Goal: Transaction & Acquisition: Purchase product/service

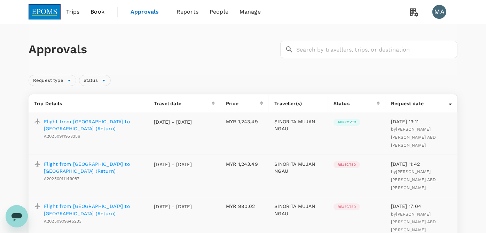
click at [98, 13] on span "Book" at bounding box center [98, 12] width 14 height 8
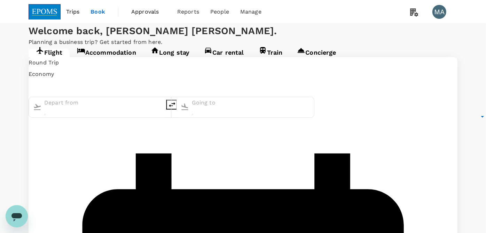
type input "undefined, undefined (any)"
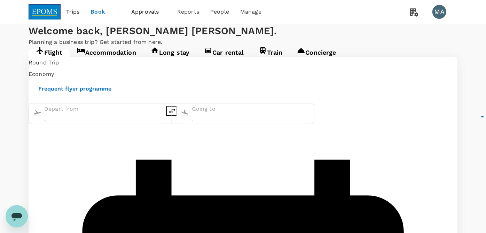
type input "Miri, Malaysia (any)"
type input "Kuala Lumpur Intl ([GEOGRAPHIC_DATA])"
type input "Miri, Malaysia (any)"
type input "Kuala Lumpur Intl ([GEOGRAPHIC_DATA])"
click at [176, 115] on icon "delete" at bounding box center [172, 111] width 8 height 8
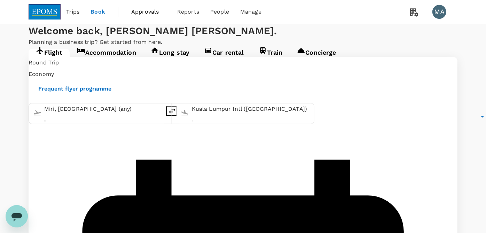
type input "Kuala Lumpur Intl ([GEOGRAPHIC_DATA])"
click at [221, 115] on input "Miri, Malaysia (any)" at bounding box center [251, 109] width 118 height 11
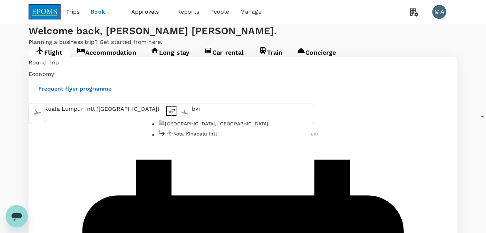
click at [206, 139] on ul "Kota Kinabalu, Malaysia Kota Kinabalu Intl BKI" at bounding box center [238, 129] width 160 height 20
click at [207, 137] on p "Kota Kinabalu Intl" at bounding box center [242, 133] width 138 height 7
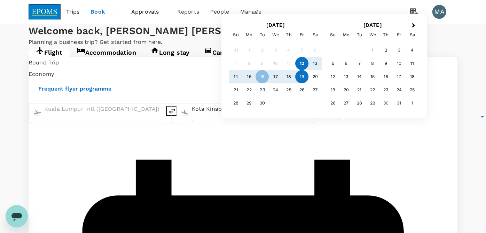
type input "Kota Kinabalu Intl (BKI)"
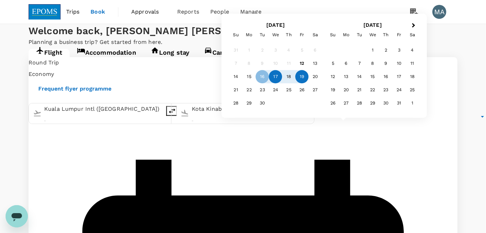
click at [275, 77] on div "17" at bounding box center [275, 76] width 13 height 13
click at [303, 77] on div "19" at bounding box center [302, 76] width 13 height 13
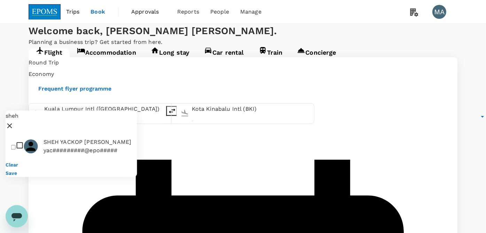
type input "sheh"
click at [24, 141] on div at bounding box center [17, 146] width 13 height 11
click at [11, 145] on input "checkbox" at bounding box center [13, 147] width 5 height 5
click at [14, 145] on input "checkbox" at bounding box center [13, 147] width 5 height 5
checkbox input "true"
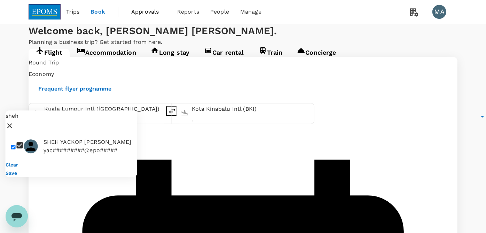
click at [122, 169] on div "Save" at bounding box center [72, 173] width 132 height 8
click at [17, 170] on button "Save" at bounding box center [11, 173] width 11 height 6
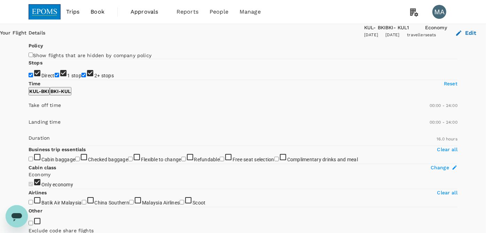
scroll to position [77, 0]
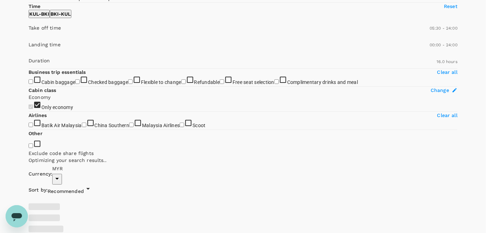
type input "390"
type input "1220"
type input "450"
drag, startPoint x: 34, startPoint y: 128, endPoint x: 62, endPoint y: 127, distance: 28.2
click at [29, 38] on span at bounding box center [29, 38] width 0 height 0
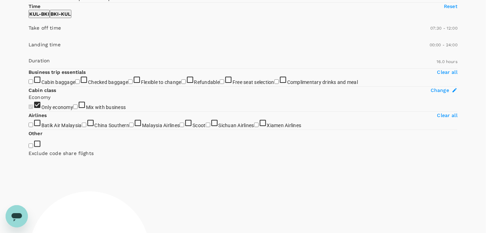
type input "660"
drag, startPoint x: 100, startPoint y: 129, endPoint x: 78, endPoint y: 128, distance: 22.7
click at [29, 38] on span at bounding box center [29, 38] width 0 height 0
click at [71, 17] on p "BKI - KUL" at bounding box center [61, 13] width 20 height 7
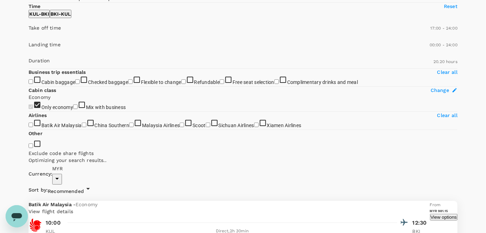
type input "1050"
drag, startPoint x: 33, startPoint y: 126, endPoint x: 107, endPoint y: 126, distance: 73.9
click at [29, 38] on span at bounding box center [29, 38] width 0 height 0
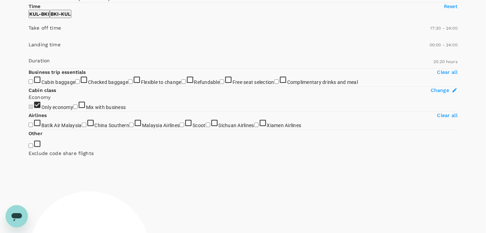
drag, startPoint x: 36, startPoint y: 59, endPoint x: 36, endPoint y: 51, distance: 7.3
checkbox input "false"
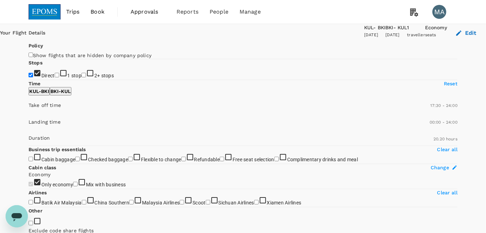
scroll to position [39, 0]
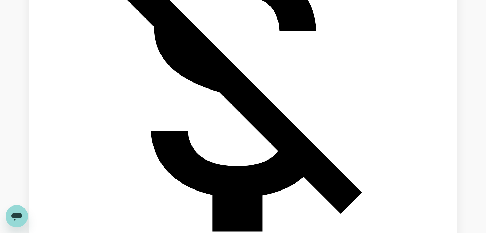
scroll to position [411, 0]
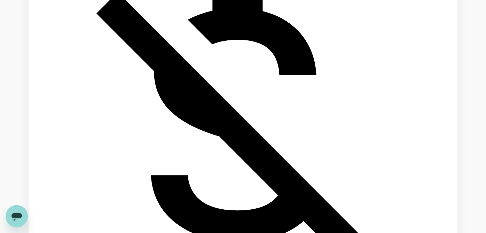
checkbox input "true"
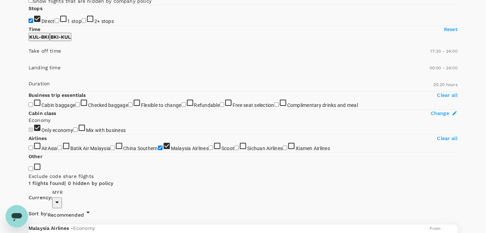
scroll to position [39, 0]
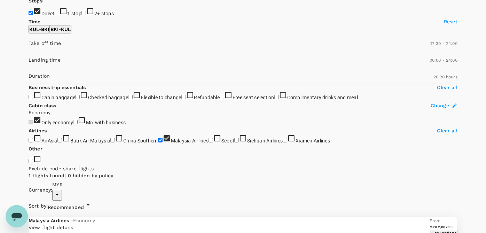
scroll to position [74, 0]
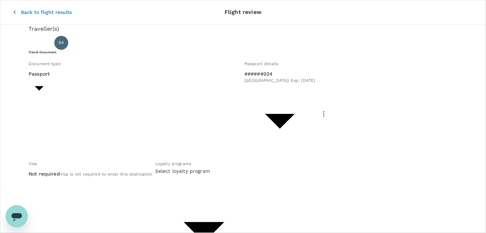
click at [96, 110] on div "Document type Passport Passport ​ Passport details ######024 Malaysia | Exp: 19…" at bounding box center [242, 180] width 432 height 247
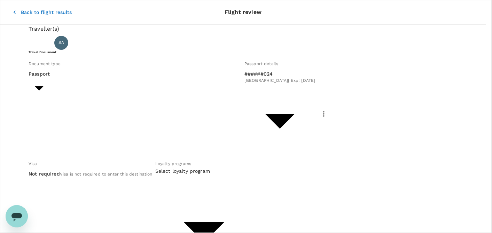
type input "Id card"
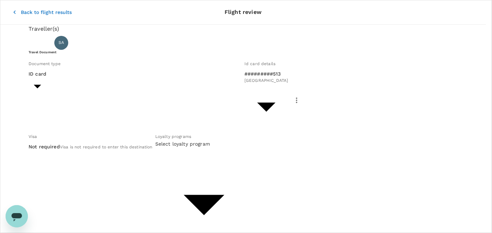
type input "27c99413-b4ea-4b04-a073-36328d765a4e"
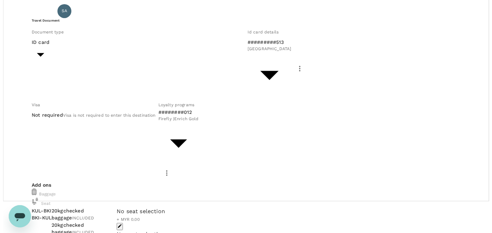
scroll to position [94, 0]
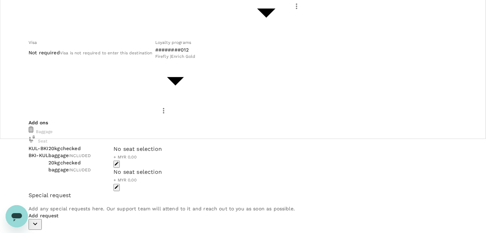
click at [61, 212] on p "Add request" at bounding box center [243, 215] width 429 height 7
click at [39, 220] on icon "button" at bounding box center [35, 224] width 8 height 8
checkbox input "true"
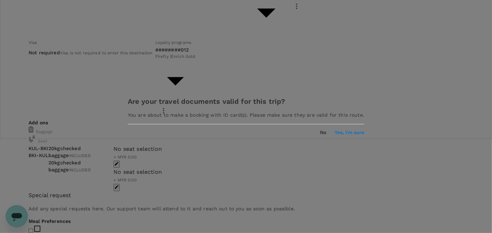
click at [335, 133] on button "Yes, I'm sure" at bounding box center [350, 133] width 30 height 6
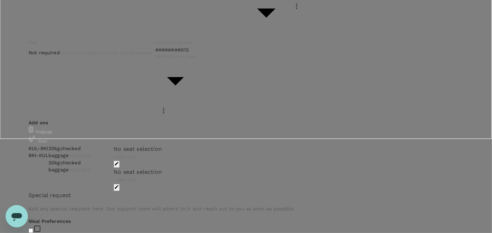
type input "9ea61a02-274a-4f65-9d5b-ca51ac7b2cfc"
paste textarea "CRT000000017739"
paste textarea "Meeting with Sabah Port (Thursday Morning) and Meeting with SEC"
type textarea "TRF Ref No CRT000000017739 (Meeting with Sabah Port ([DATE] Morning) and Meetin…"
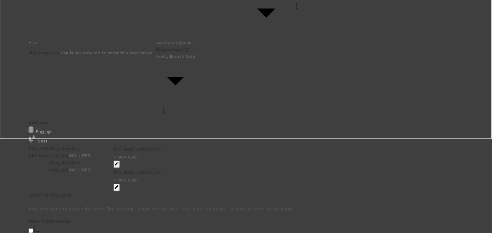
type input "izzat"
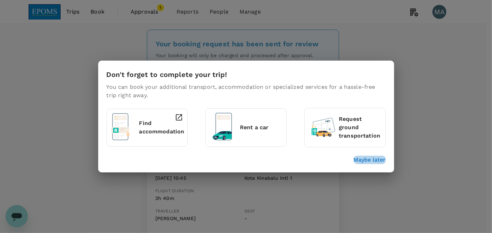
click at [368, 160] on p "Maybe later" at bounding box center [370, 160] width 32 height 8
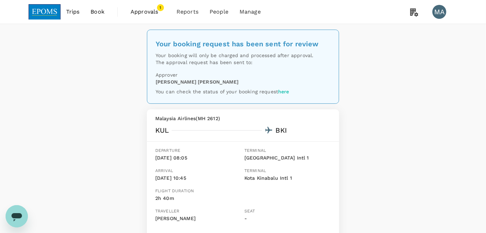
click at [149, 13] on span "Approvals" at bounding box center [148, 12] width 35 height 8
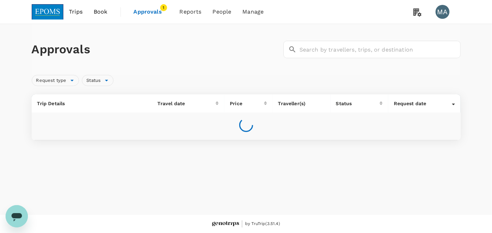
click at [97, 12] on span "Book" at bounding box center [101, 12] width 14 height 8
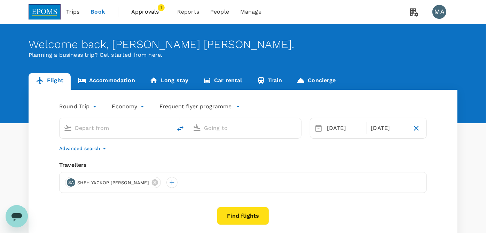
type input "Kuala Lumpur Intl ([GEOGRAPHIC_DATA])"
type input "Kota Kinabalu Intl (BKI)"
click at [347, 130] on div "17 Sep" at bounding box center [344, 128] width 41 height 14
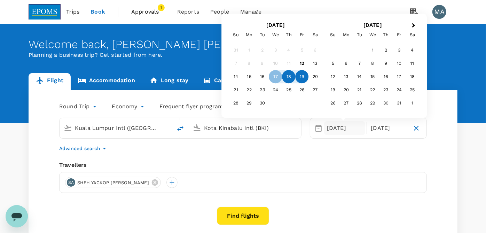
click at [286, 78] on div "18" at bounding box center [289, 76] width 13 height 13
click at [234, 88] on div "21" at bounding box center [236, 90] width 13 height 13
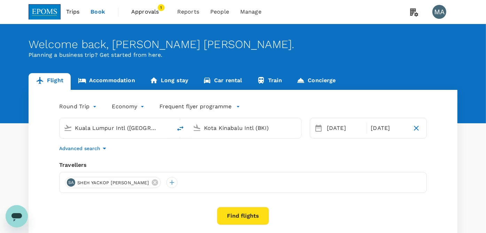
click at [250, 217] on button "Find flights" at bounding box center [243, 216] width 52 height 18
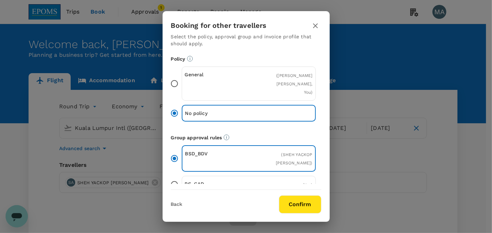
click at [311, 25] on icon "button" at bounding box center [315, 26] width 8 height 8
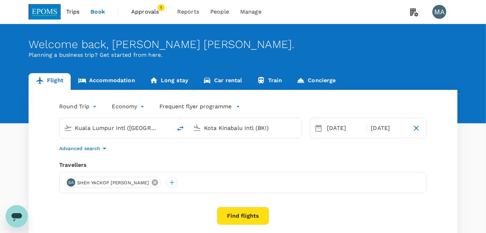
click at [151, 182] on icon at bounding box center [155, 183] width 8 height 8
click at [71, 180] on div at bounding box center [70, 182] width 11 height 11
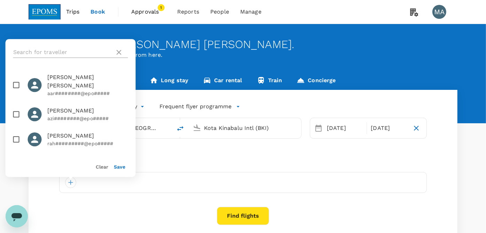
click at [77, 53] on input "text" at bounding box center [62, 52] width 99 height 11
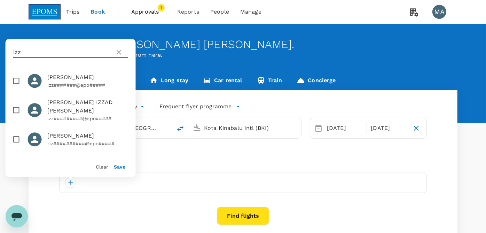
type input "izz"
click at [13, 78] on input "checkbox" at bounding box center [16, 81] width 15 height 15
checkbox input "true"
click at [121, 167] on button "Save" at bounding box center [119, 167] width 11 height 6
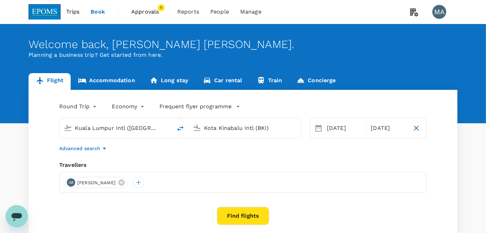
click at [242, 211] on button "Find flights" at bounding box center [243, 216] width 52 height 18
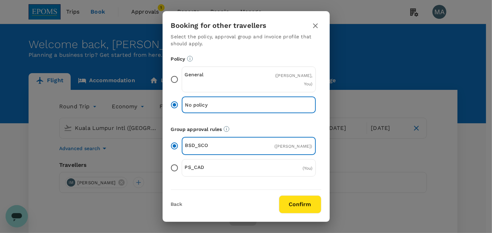
click at [172, 78] on input "General ( IZZAT AMIN MOHD YAZID, You )" at bounding box center [174, 79] width 15 height 15
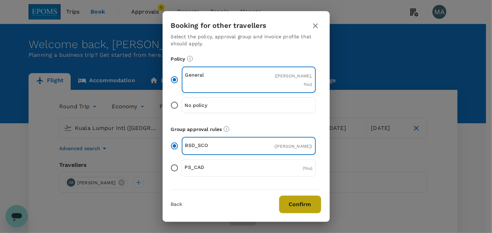
click at [288, 204] on button "Confirm" at bounding box center [300, 204] width 42 height 18
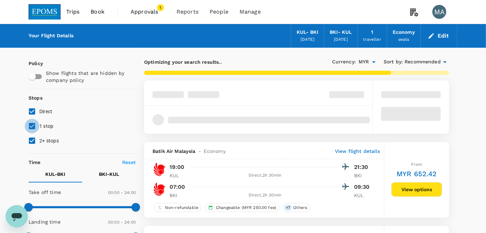
click at [38, 128] on input "1 stop" at bounding box center [32, 126] width 15 height 15
checkbox input "false"
click at [38, 140] on input "2+ stops" at bounding box center [32, 140] width 15 height 15
checkbox input "false"
type input "540"
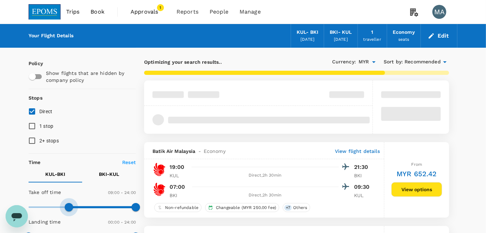
drag, startPoint x: 32, startPoint y: 202, endPoint x: 68, endPoint y: 202, distance: 36.6
click at [68, 203] on span at bounding box center [69, 207] width 8 height 8
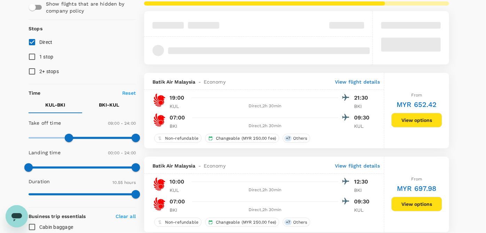
scroll to position [116, 0]
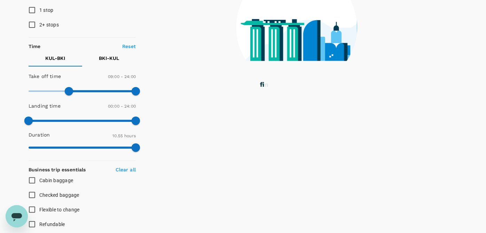
click at [111, 56] on p "BKI - KUL" at bounding box center [109, 58] width 20 height 7
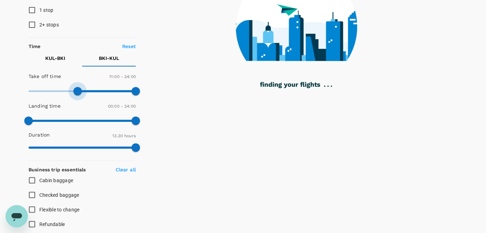
type input "630"
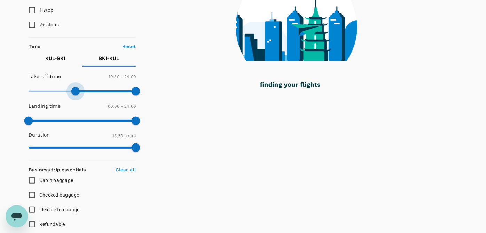
drag, startPoint x: 36, startPoint y: 94, endPoint x: 76, endPoint y: 90, distance: 40.3
click at [76, 90] on span at bounding box center [82, 91] width 107 height 10
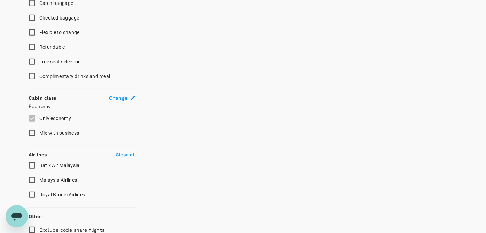
scroll to position [326, 0]
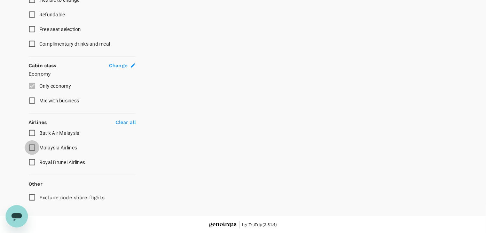
click at [36, 150] on input "Malaysia Airlines" at bounding box center [32, 147] width 15 height 15
checkbox input "true"
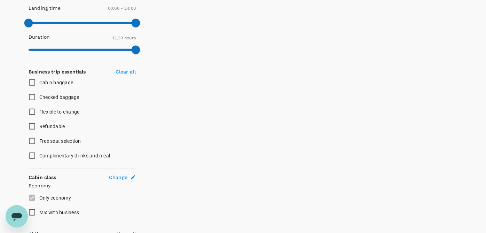
scroll to position [132, 0]
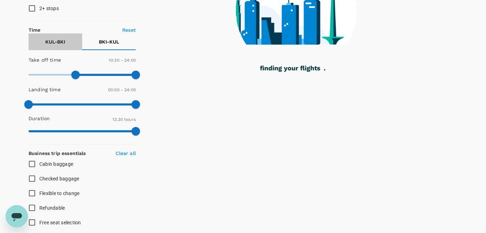
click at [55, 40] on p "KUL - BKI" at bounding box center [56, 41] width 20 height 7
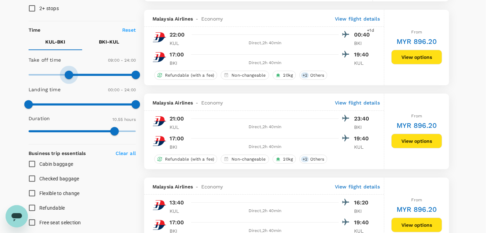
type input "510"
click at [68, 76] on span at bounding box center [66, 75] width 8 height 8
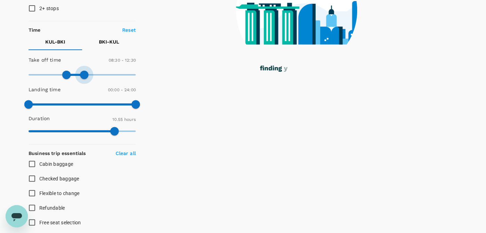
type input "720"
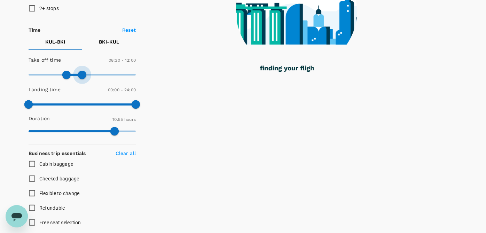
drag, startPoint x: 131, startPoint y: 78, endPoint x: 83, endPoint y: 79, distance: 48.4
click at [83, 79] on span at bounding box center [82, 75] width 8 height 8
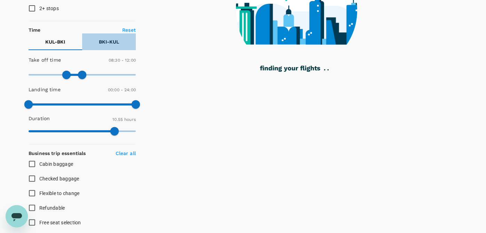
click at [115, 44] on p "BKI - KUL" at bounding box center [109, 41] width 20 height 7
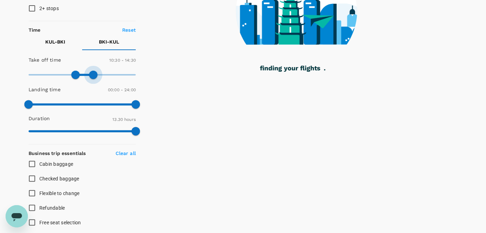
type input "840"
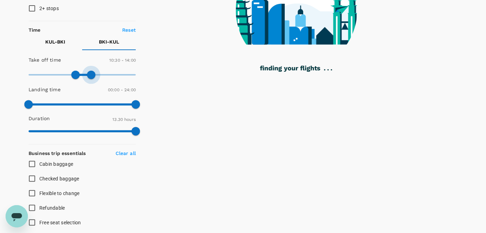
drag, startPoint x: 124, startPoint y: 75, endPoint x: 91, endPoint y: 76, distance: 33.1
click at [91, 76] on span at bounding box center [91, 75] width 8 height 8
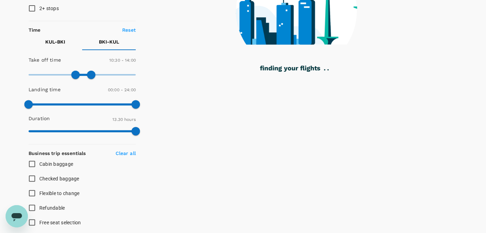
checkbox input "false"
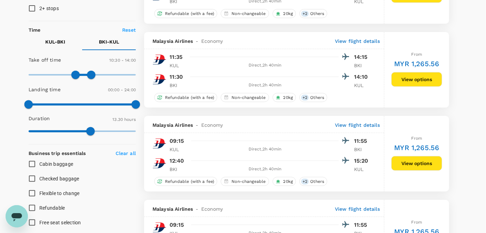
scroll to position [55, 0]
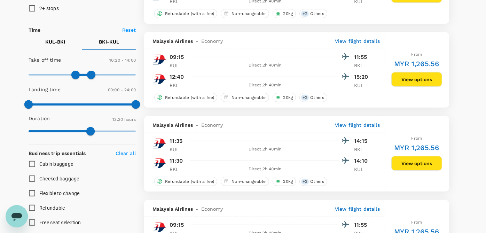
scroll to position [210, 0]
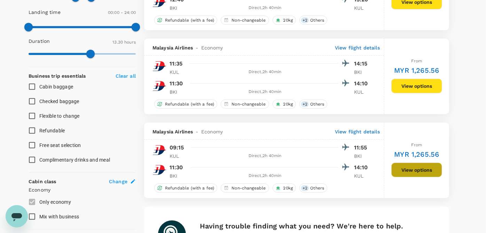
click at [417, 172] on button "View options" at bounding box center [417, 170] width 51 height 15
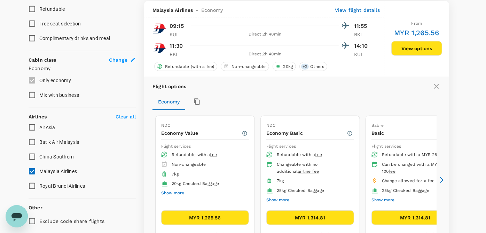
scroll to position [332, 0]
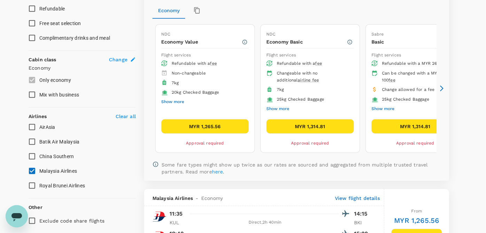
click at [218, 211] on div at bounding box center [268, 214] width 163 height 10
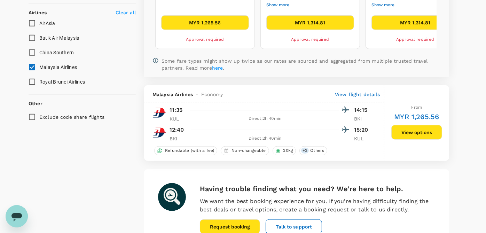
scroll to position [370, 0]
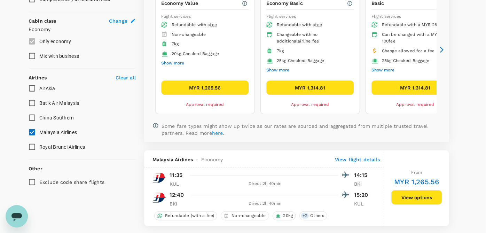
click at [225, 85] on button "MYR 1,265.56" at bounding box center [205, 87] width 88 height 15
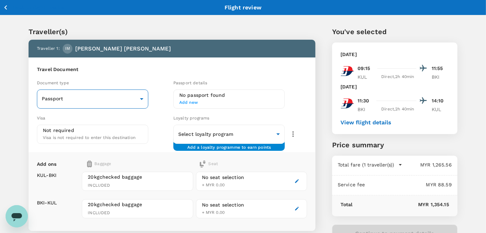
click at [81, 103] on body "Back to flight results Flight review Traveller(s) Traveller 1 : IM IZZAT AMIN M…" at bounding box center [243, 159] width 486 height 319
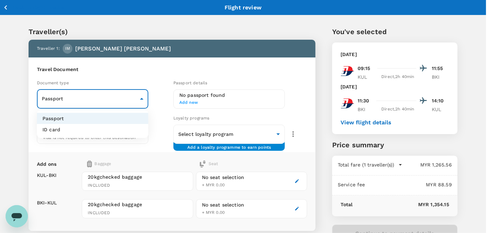
click at [84, 126] on li "ID card" at bounding box center [92, 129] width 111 height 11
type input "Id card"
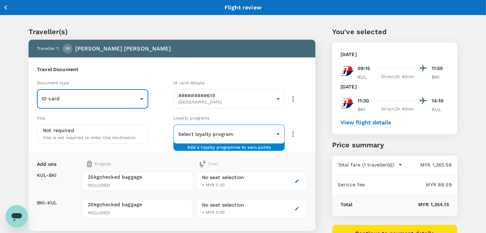
click at [215, 134] on body "Back to flight results Flight review Traveller(s) Traveller 1 : IM IZZAT AMIN M…" at bounding box center [243, 159] width 486 height 319
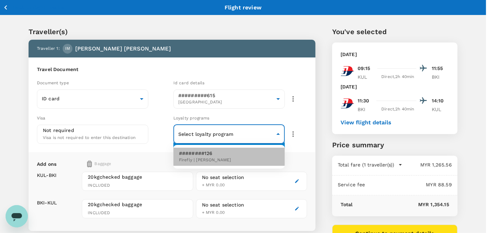
click at [215, 160] on span "Firefly | Enrich Gold" at bounding box center [205, 160] width 52 height 7
type input "b92dc058-853d-46b1-90ba-0bb90a0ba4ce"
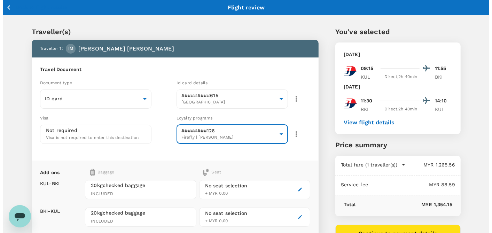
scroll to position [94, 0]
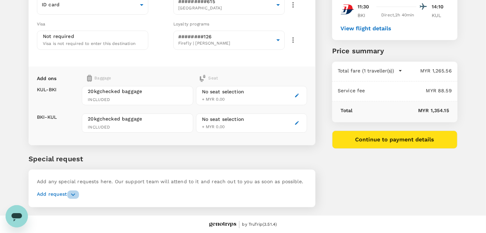
click at [68, 191] on button "button" at bounding box center [73, 195] width 12 height 8
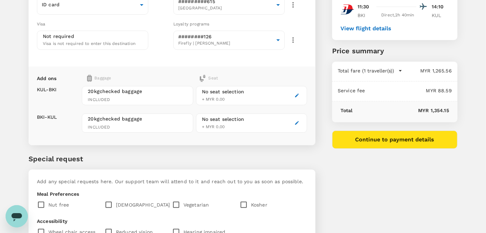
click at [115, 207] on input "checkbox" at bounding box center [110, 205] width 11 height 15
checkbox input "true"
click at [386, 144] on button "Continue to payment details" at bounding box center [394, 140] width 125 height 18
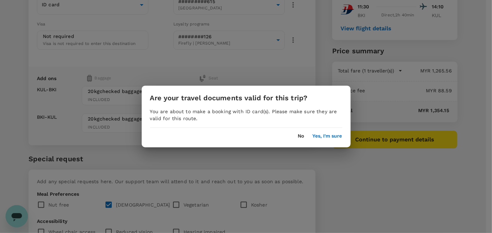
click at [320, 137] on button "Yes, I'm sure" at bounding box center [328, 136] width 30 height 6
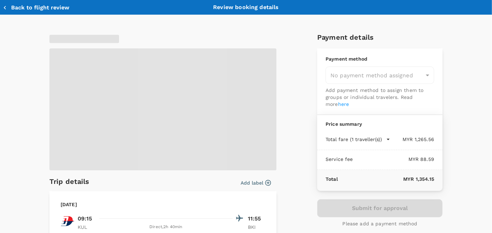
type input "9ea61a02-274a-4f65-9d5b-ca51ac7b2cfc"
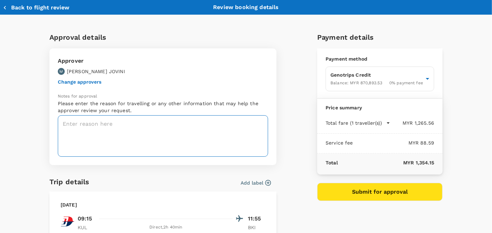
click at [111, 120] on textarea at bounding box center [163, 135] width 210 height 41
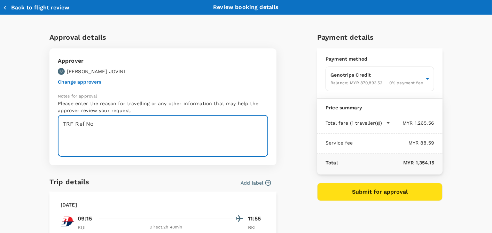
paste textarea "CRT000000017736 Travelling Request"
drag, startPoint x: 153, startPoint y: 135, endPoint x: 205, endPoint y: 144, distance: 52.3
click at [205, 144] on textarea "TRF Ref No CRT000000017736 Travelling Request" at bounding box center [163, 135] width 210 height 41
paste textarea "Meeting with SEC in Kota Kinabalu, Sabah on LGAST and SBGAST bidding"
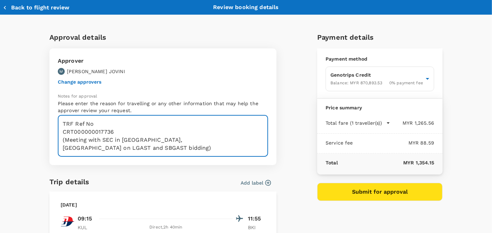
click at [168, 139] on textarea "TRF Ref No CRT000000017736 (Meeting with SEC in Kota Kinabalu, Sabah on LGAST a…" at bounding box center [163, 135] width 210 height 41
type textarea "TRF Ref No CRT000000017736 (Meeting with SEC in [GEOGRAPHIC_DATA], [GEOGRAPHIC_…"
click at [89, 83] on button "Change approvers" at bounding box center [80, 82] width 44 height 6
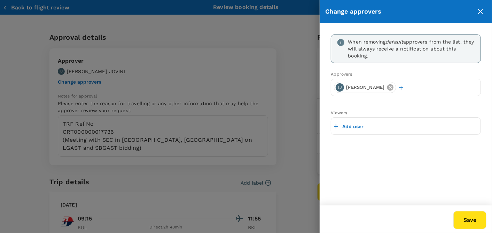
click at [394, 88] on icon at bounding box center [391, 88] width 8 height 8
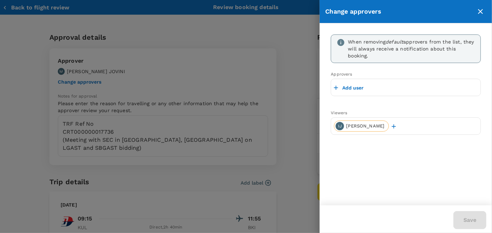
click at [354, 88] on p "Add user" at bounding box center [352, 87] width 21 height 7
click at [353, 87] on input "text" at bounding box center [406, 87] width 144 height 11
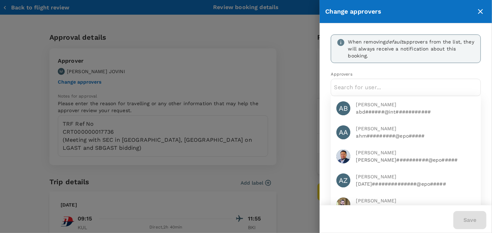
type input "i"
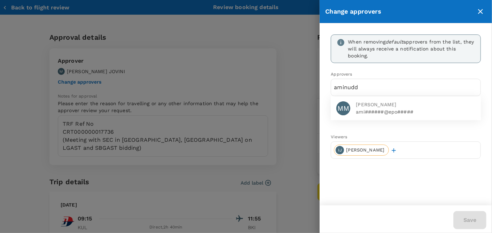
type input "aminudd"
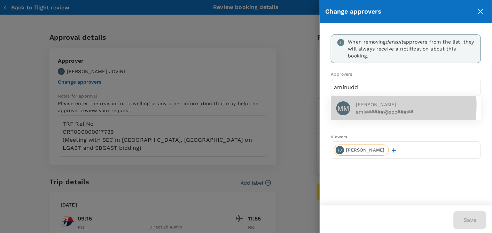
click at [370, 105] on span "MUHAMMAD AMINUDDIN MUSA" at bounding box center [415, 104] width 119 height 7
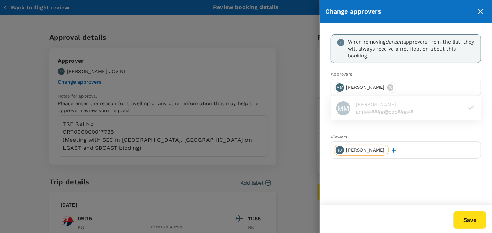
click at [465, 218] on button "Save" at bounding box center [470, 220] width 33 height 18
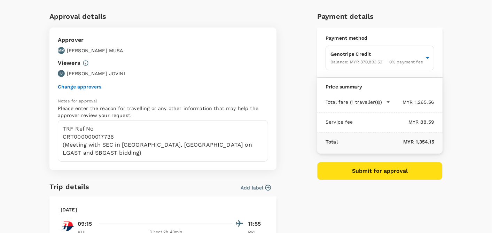
scroll to position [39, 0]
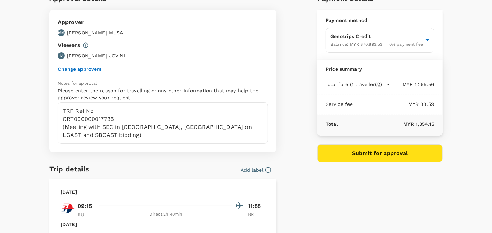
click at [392, 157] on button "Submit for approval" at bounding box center [379, 153] width 125 height 18
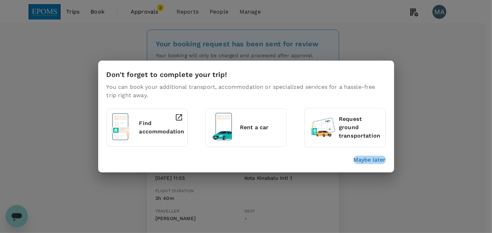
click at [360, 159] on p "Maybe later" at bounding box center [370, 160] width 32 height 8
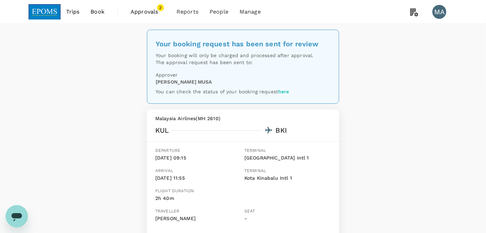
click at [149, 16] on span "Approvals 2" at bounding box center [148, 11] width 35 height 11
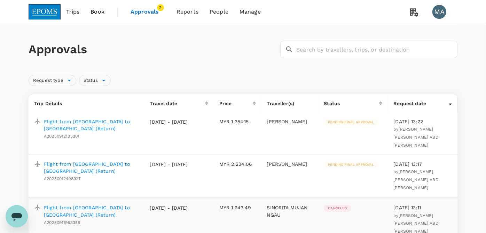
click at [78, 123] on p "Flight from [GEOGRAPHIC_DATA] to [GEOGRAPHIC_DATA] (Return)" at bounding box center [91, 125] width 95 height 14
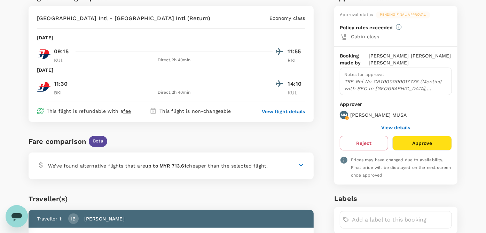
scroll to position [59, 0]
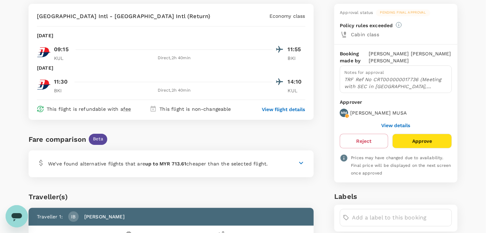
click at [395, 125] on button "View details" at bounding box center [396, 126] width 29 height 6
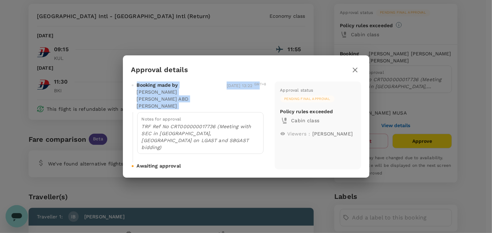
drag, startPoint x: 301, startPoint y: 75, endPoint x: 259, endPoint y: 97, distance: 47.7
click at [259, 97] on div "Approval details Booking made by [PERSON_NAME] [PERSON_NAME] ABD [PERSON_NAME] …" at bounding box center [246, 116] width 247 height 122
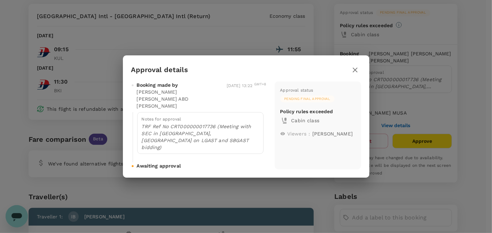
drag, startPoint x: 259, startPoint y: 97, endPoint x: 336, endPoint y: 70, distance: 81.6
click at [335, 70] on div "Approval details Booking made by [PERSON_NAME] [PERSON_NAME] ABD [PERSON_NAME] …" at bounding box center [246, 116] width 247 height 122
click at [355, 74] on icon "button" at bounding box center [355, 70] width 8 height 8
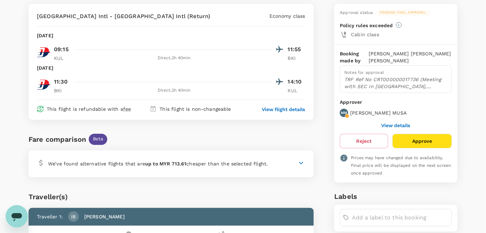
scroll to position [20, 0]
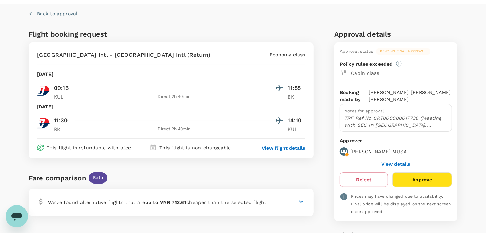
click at [457, 48] on div "Approval status Pending final approval Policy rules exceeded Cabin class" at bounding box center [395, 62] width 123 height 40
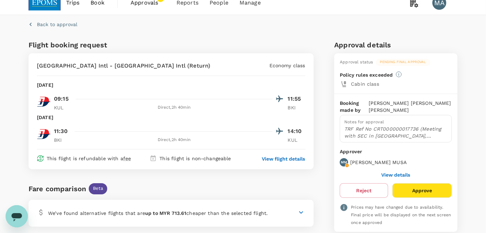
scroll to position [0, 0]
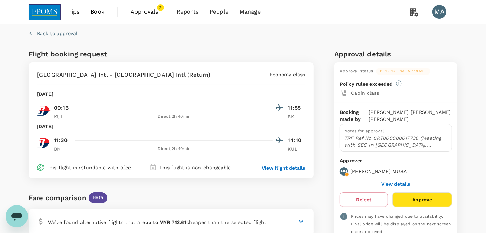
click at [153, 12] on span "Approvals" at bounding box center [148, 12] width 35 height 8
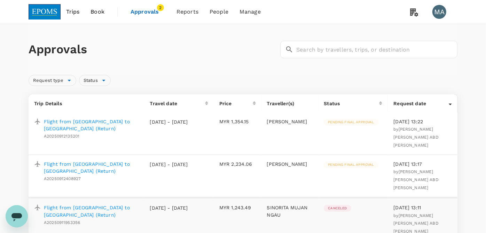
click at [69, 161] on p "Flight from [GEOGRAPHIC_DATA] to [GEOGRAPHIC_DATA] (Return)" at bounding box center [91, 168] width 95 height 14
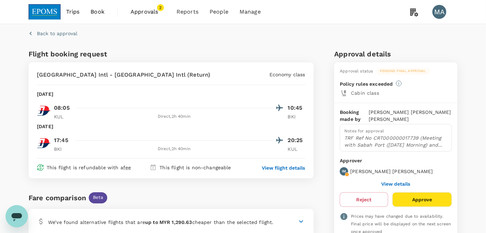
click at [96, 13] on span "Book" at bounding box center [98, 12] width 14 height 8
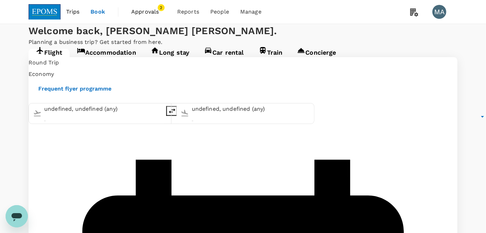
type input "Kuala Lumpur Intl ([GEOGRAPHIC_DATA])"
type input "Kota Kinabalu Intl (BKI)"
type input "Kuala Lumpur Intl ([GEOGRAPHIC_DATA])"
type input "Kota Kinabalu Intl (BKI)"
type input "Kuala Lumpur Intl ([GEOGRAPHIC_DATA])"
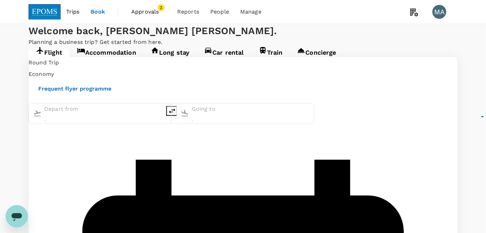
type input "Kota Kinabalu Intl (BKI)"
click at [176, 115] on icon "delete" at bounding box center [172, 111] width 8 height 8
type input "Kota Kinabalu Intl (BKI)"
click at [224, 115] on input "Kuala Lumpur Intl ([GEOGRAPHIC_DATA])" at bounding box center [251, 109] width 118 height 11
click at [223, 137] on p "Miri Intl" at bounding box center [241, 133] width 137 height 7
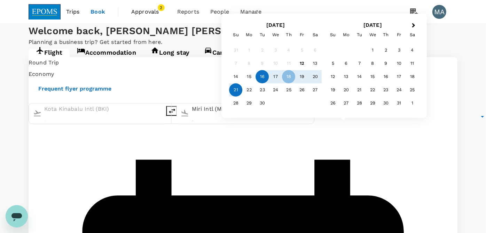
type input "Miri Intl (MYY)"
click at [262, 77] on div "16" at bounding box center [262, 76] width 13 height 13
click at [318, 75] on div "20" at bounding box center [315, 76] width 13 height 13
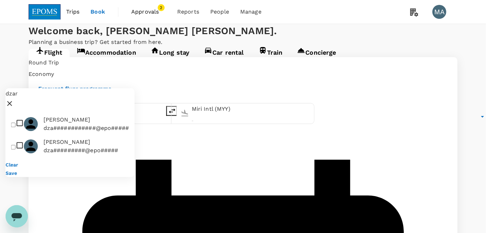
type input "dzar"
click at [16, 123] on input "checkbox" at bounding box center [13, 125] width 5 height 5
checkbox input "true"
click at [17, 170] on button "Save" at bounding box center [11, 173] width 11 height 6
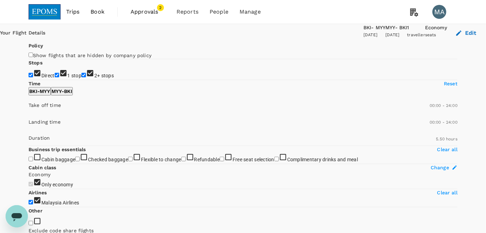
type input "505"
drag, startPoint x: 35, startPoint y: 125, endPoint x: 34, endPoint y: 136, distance: 10.2
click at [55, 77] on input "1 stop" at bounding box center [57, 75] width 5 height 5
checkbox input "false"
click at [82, 77] on input "2+ stops" at bounding box center [84, 75] width 5 height 5
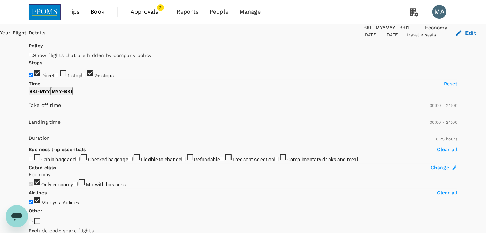
checkbox input "false"
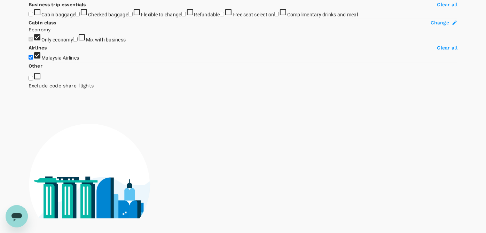
scroll to position [116, 0]
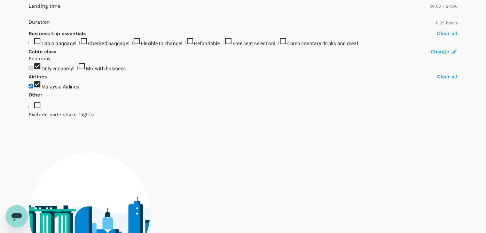
type input "690"
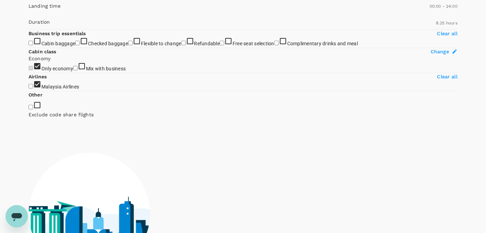
checkbox input "false"
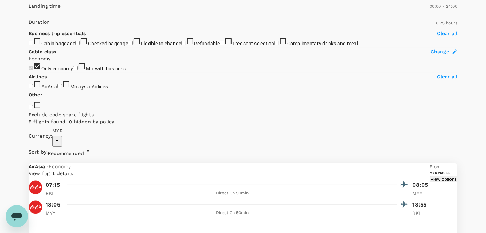
type input "360"
drag, startPoint x: 34, startPoint y: 88, endPoint x: 55, endPoint y: 87, distance: 20.9
type input "840"
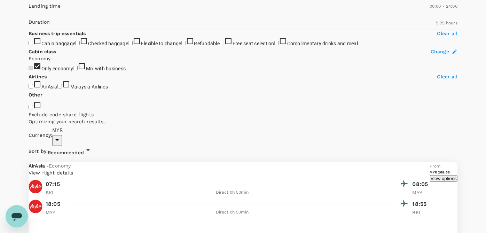
drag, startPoint x: 30, startPoint y: 91, endPoint x: 91, endPoint y: 88, distance: 61.0
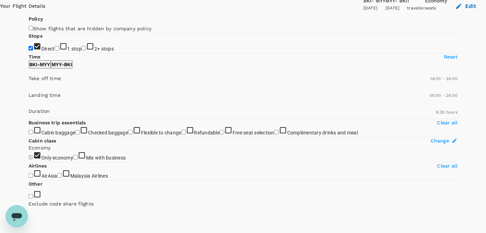
scroll to position [0, 0]
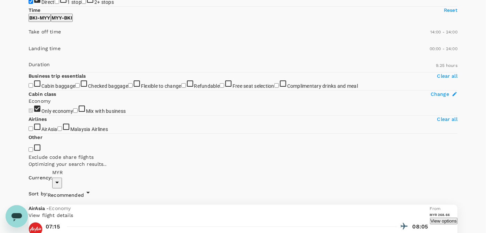
scroll to position [80, 0]
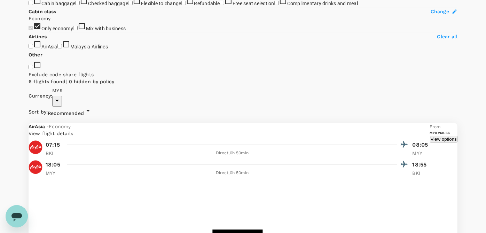
scroll to position [235, 0]
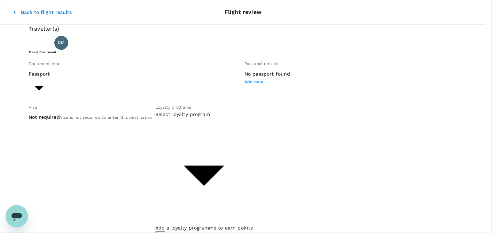
type input "Id card"
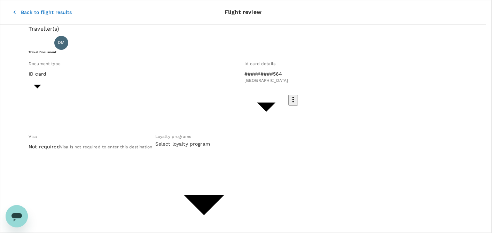
type input "eb05badc-ea67-4a09-a1c2-cdecb43e91c7"
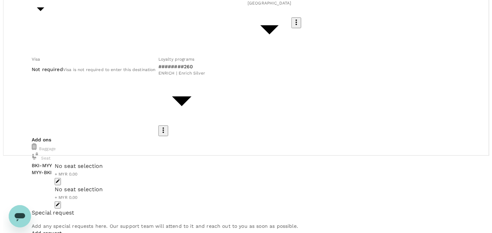
scroll to position [94, 0]
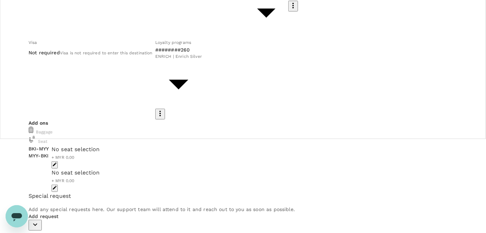
click at [100, 161] on div at bounding box center [76, 164] width 48 height 7
click at [58, 161] on button "button" at bounding box center [55, 164] width 6 height 7
